Goal: Information Seeking & Learning: Learn about a topic

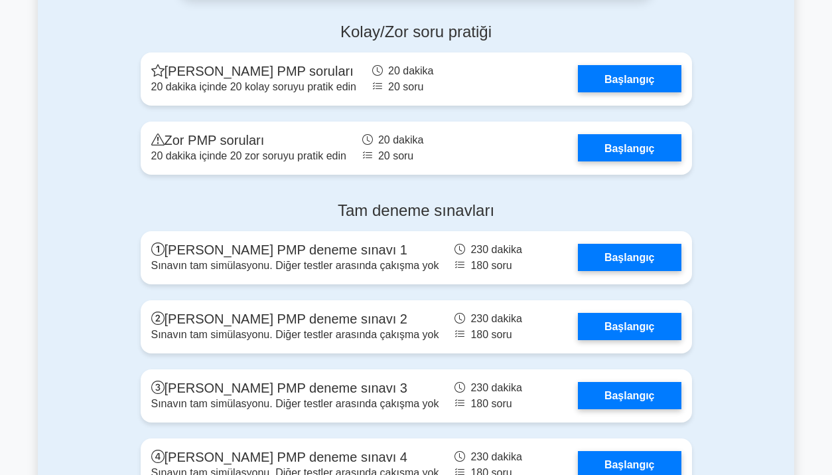
scroll to position [3791, 0]
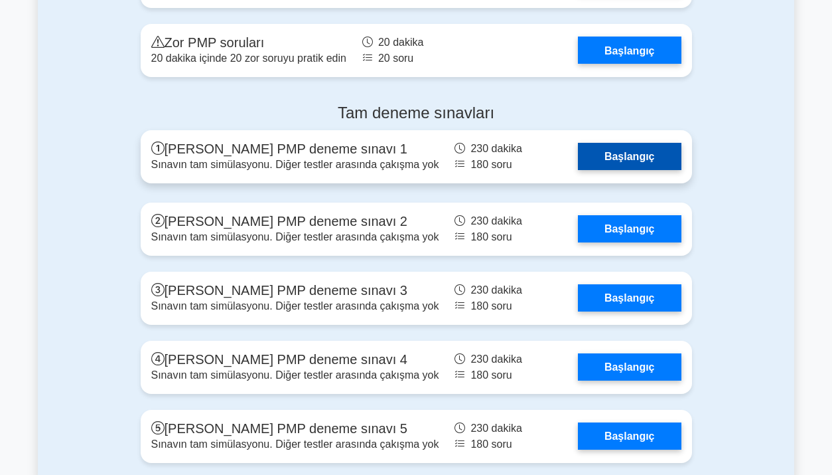
click at [605, 152] on link "Başlangıç" at bounding box center [630, 156] width 104 height 27
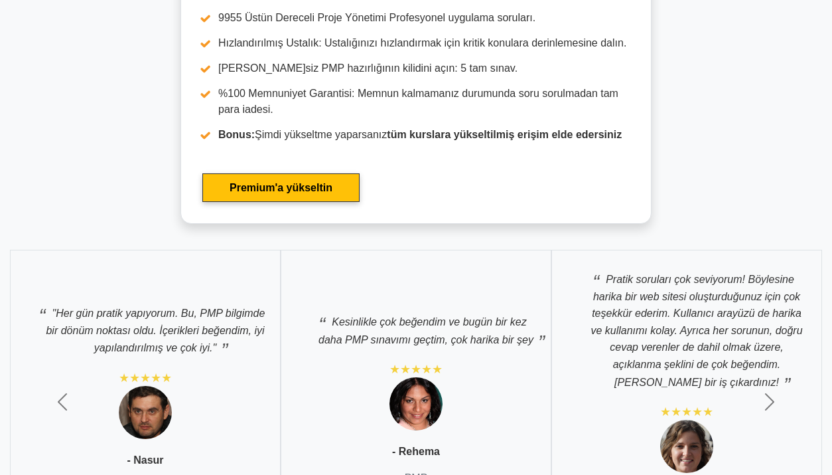
scroll to position [4546, 0]
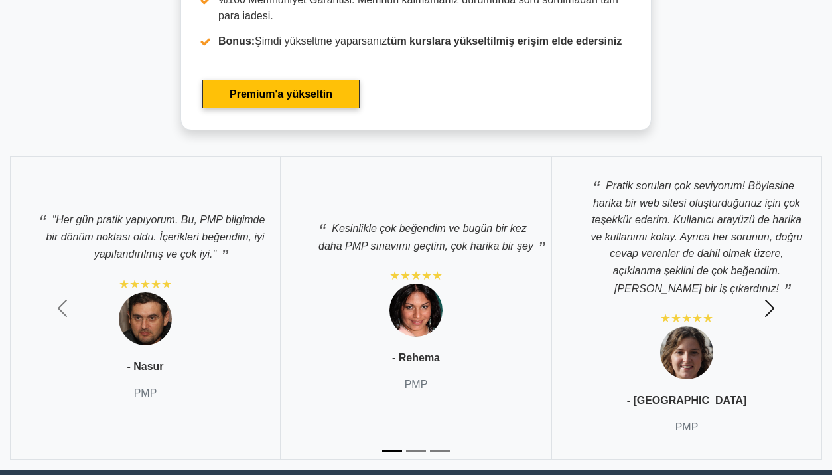
click at [771, 299] on span "button" at bounding box center [769, 307] width 21 height 21
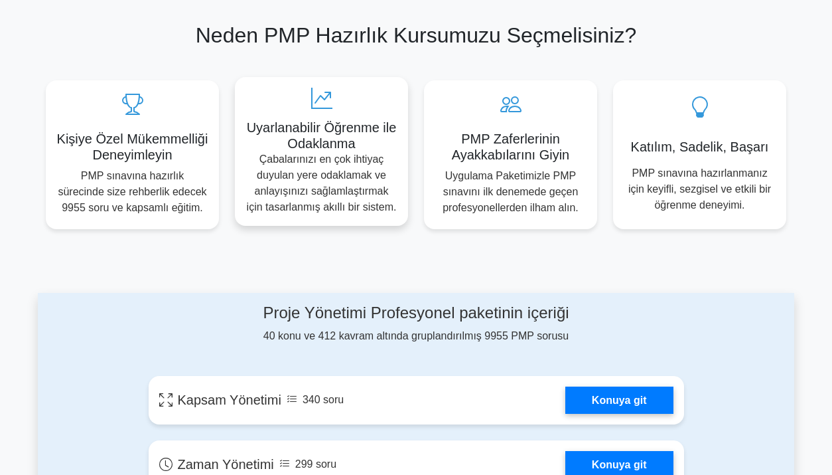
scroll to position [465, 0]
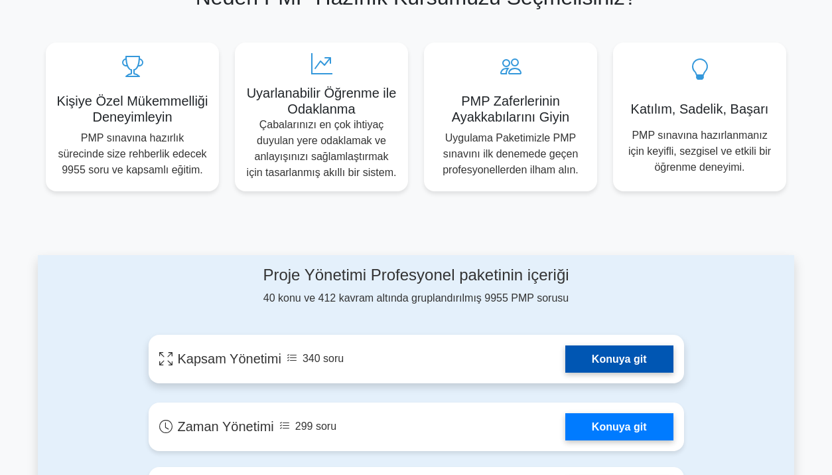
click at [611, 358] on link "Konuya git" at bounding box center [619, 358] width 108 height 27
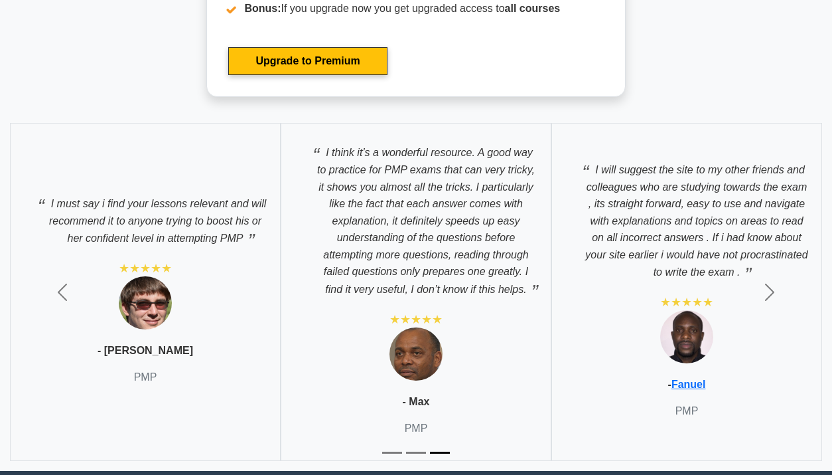
scroll to position [4513, 0]
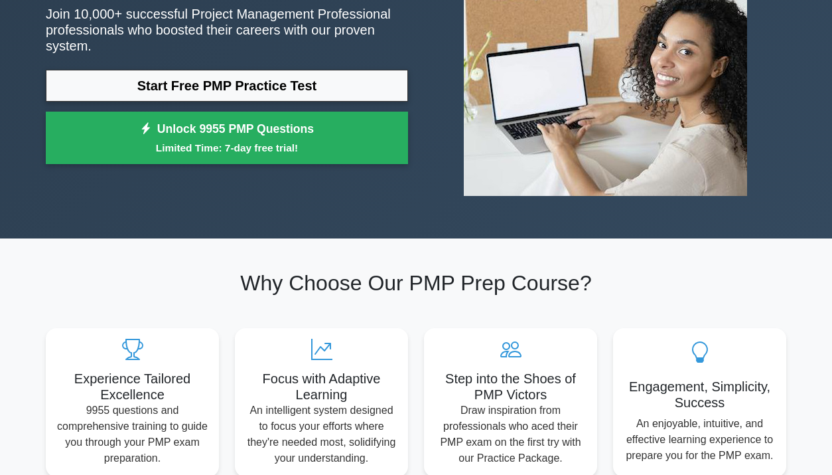
scroll to position [0, 0]
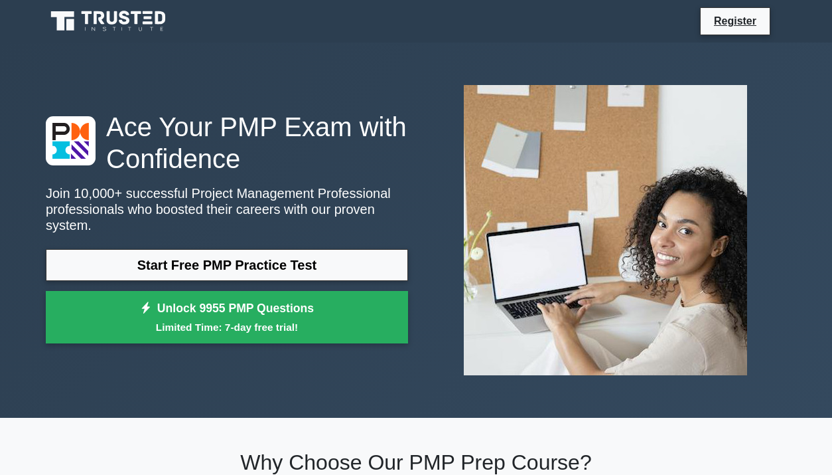
drag, startPoint x: 97, startPoint y: 1, endPoint x: 279, endPoint y: -40, distance: 186.4
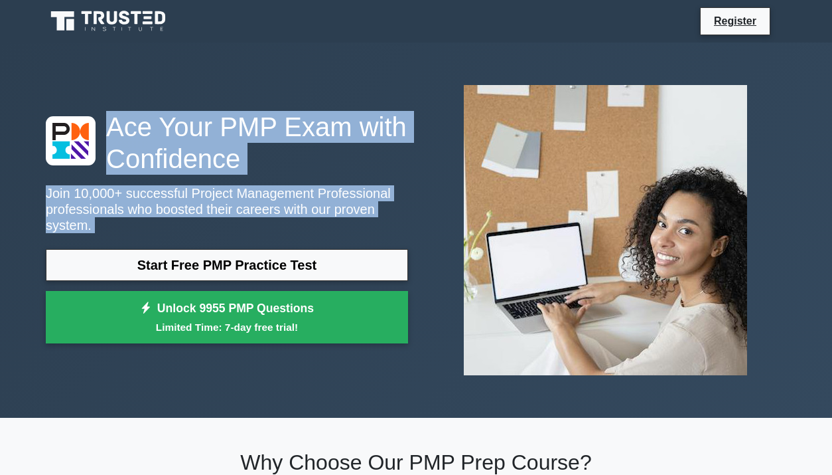
click at [414, 178] on div "Ace Your PMP Exam with Confidence Join 10,000+ successful Project Management Pr…" at bounding box center [227, 231] width 378 height 240
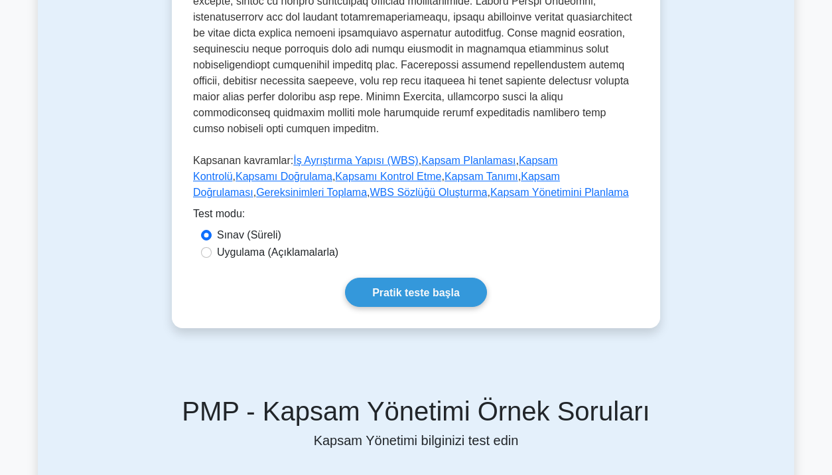
scroll to position [531, 0]
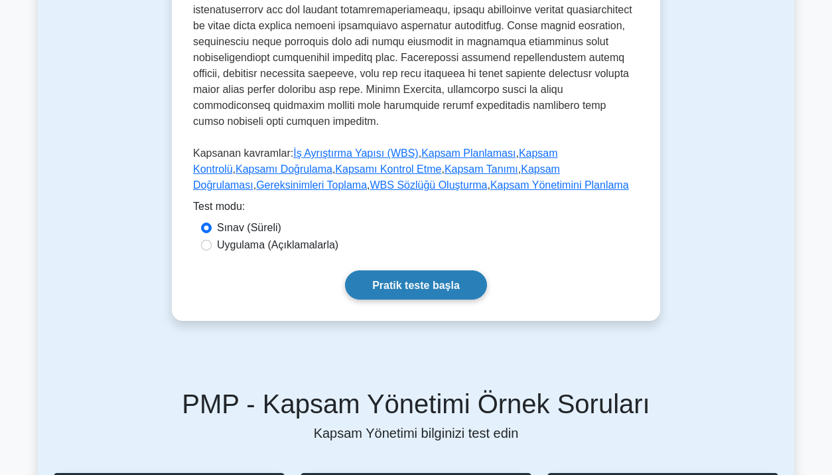
click at [415, 279] on font "Pratik teste başla" at bounding box center [416, 284] width 88 height 11
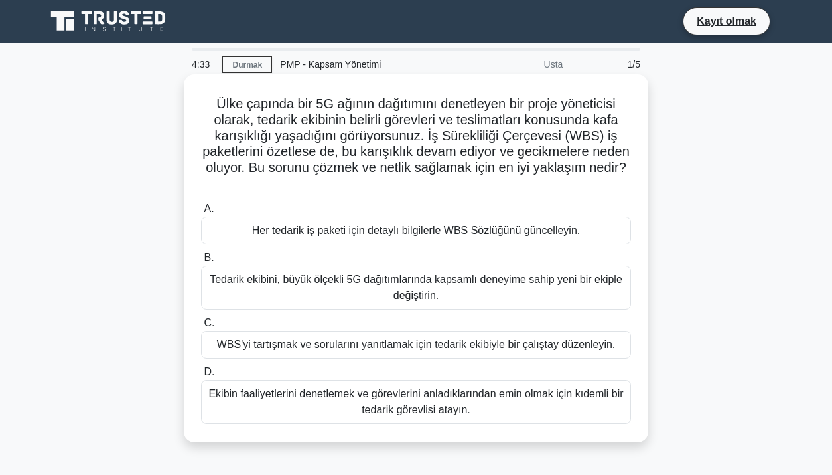
click at [388, 236] on font "Her tedarik iş paketi için detaylı bilgilerle WBS Sözlüğünü güncelleyin." at bounding box center [416, 229] width 328 height 11
click at [201, 213] on input "A. Her tedarik iş paketi için detaylı bilgilerle WBS Sözlüğünü güncelleyin." at bounding box center [201, 208] width 0 height 9
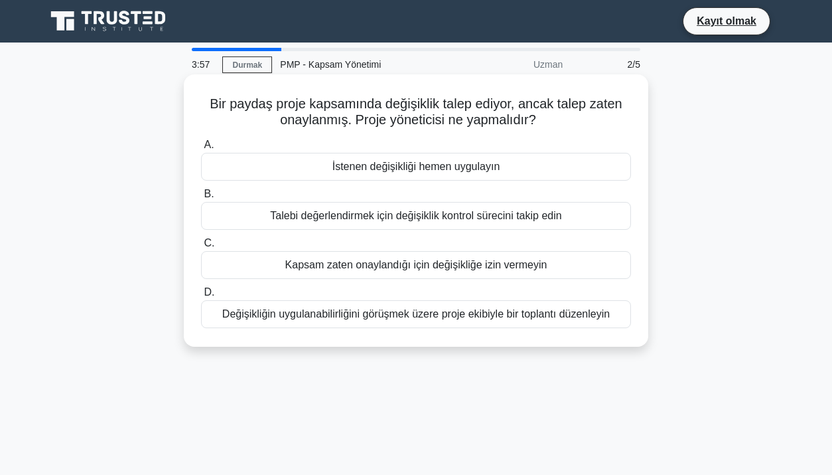
click at [374, 319] on font "Değişikliğin uygulanabilirliğini görüşmek üzere proje ekibiyle bir toplantı düz…" at bounding box center [416, 313] width 388 height 11
click at [201, 297] on input "D. Değişikliğin uygulanabilirliğini görüşmek üzere proje ekibiyle bir toplantı …" at bounding box center [201, 292] width 0 height 9
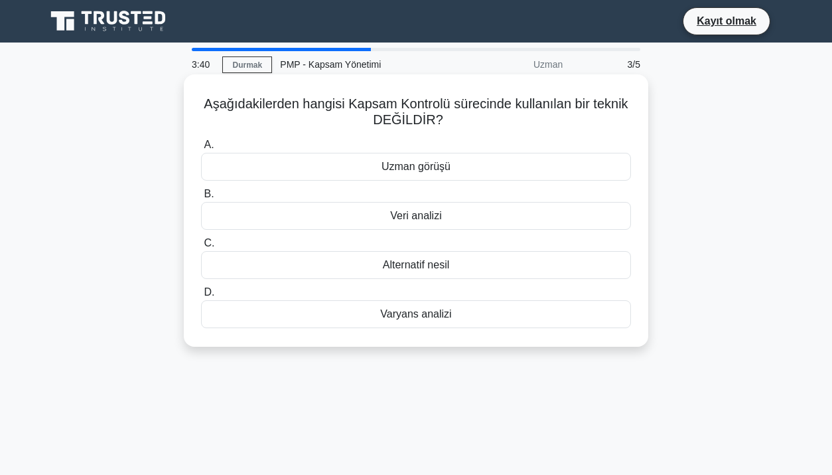
click at [438, 262] on font "Alternatif nesil" at bounding box center [416, 264] width 67 height 11
click at [201, 248] on input "C. Alternatif nesil" at bounding box center [201, 243] width 0 height 9
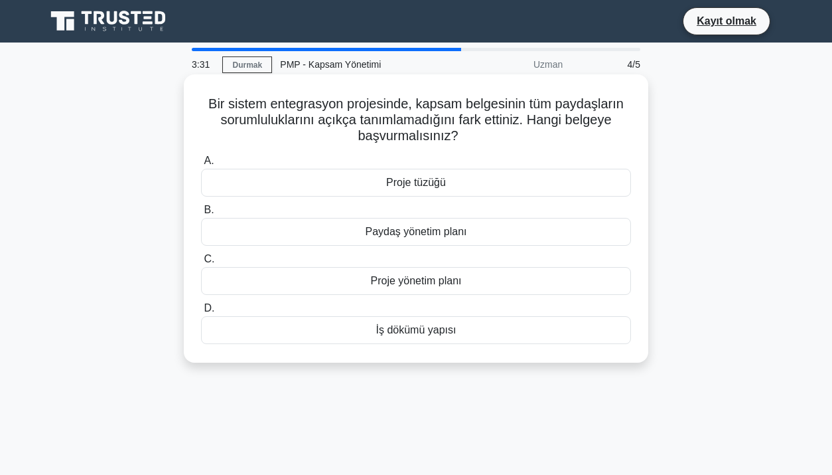
click at [426, 235] on font "Paydaş yönetim planı" at bounding box center [417, 231] width 102 height 11
click at [201, 214] on input "B. Paydaş yönetim planı" at bounding box center [201, 210] width 0 height 9
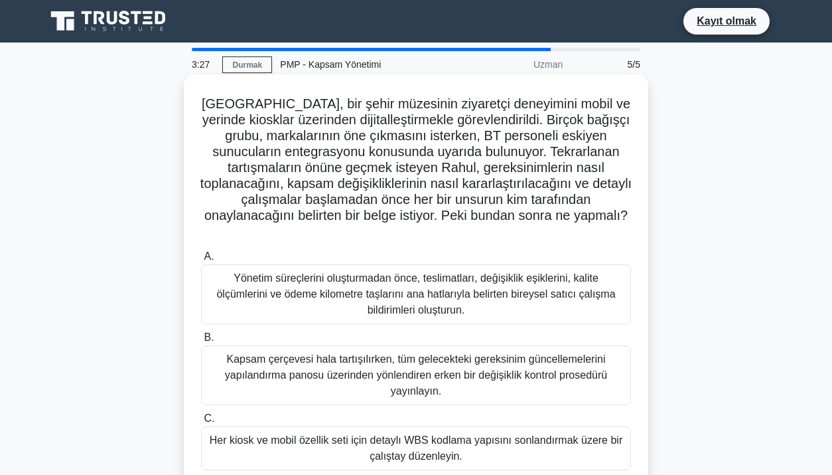
click at [381, 353] on font "Kapsam çerçevesi hala tartışılırken, tüm gelecekteki gereksinim güncellemelerin…" at bounding box center [416, 374] width 382 height 43
click at [201, 342] on input "B. Kapsam çerçevesi hala tartışılırken, tüm gelecekteki gereksinim güncellemele…" at bounding box center [201, 337] width 0 height 9
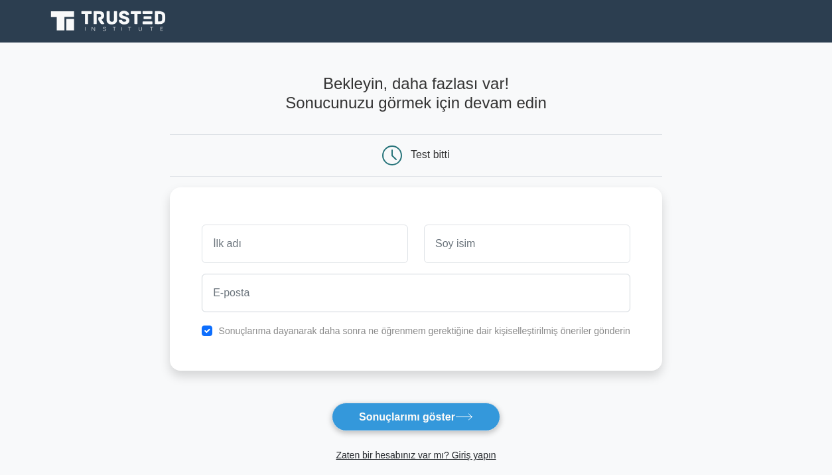
scroll to position [66, 0]
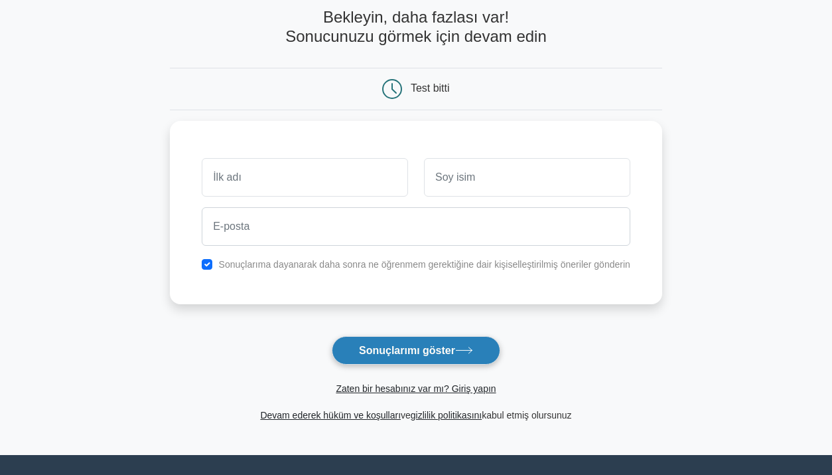
click at [415, 350] on font "Sonuçlarımı göster" at bounding box center [407, 349] width 96 height 11
click at [169, 340] on main "Bekleyin, daha fazlası var! Sonucunuzu görmek için devam edin Test bitti ve" at bounding box center [416, 215] width 832 height 479
